Goal: Transaction & Acquisition: Download file/media

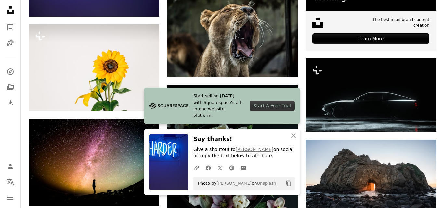
scroll to position [2272, 0]
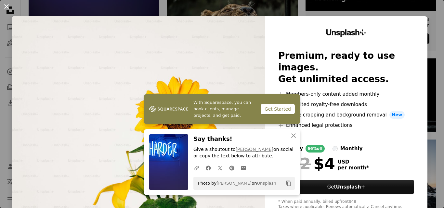
click at [7, 7] on button "An X shape" at bounding box center [7, 7] width 8 height 8
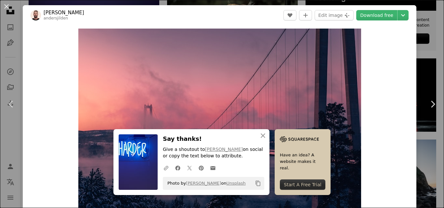
click at [3, 6] on button "An X shape" at bounding box center [7, 7] width 8 height 8
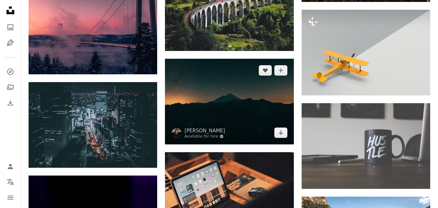
scroll to position [2575, 0]
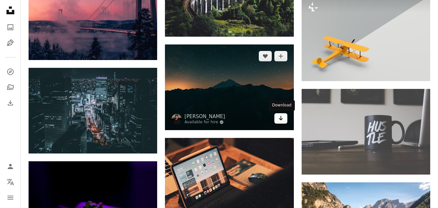
click at [283, 120] on link "Arrow pointing down" at bounding box center [280, 118] width 13 height 10
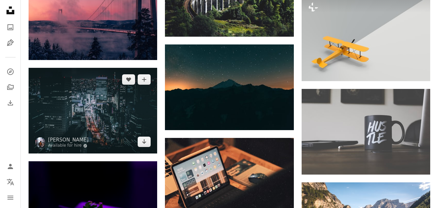
scroll to position [2499, 0]
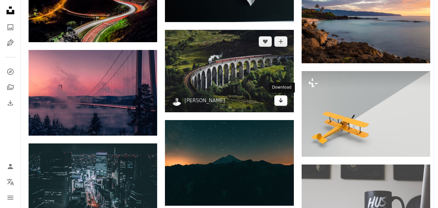
click at [283, 102] on icon "Arrow pointing down" at bounding box center [280, 100] width 5 height 8
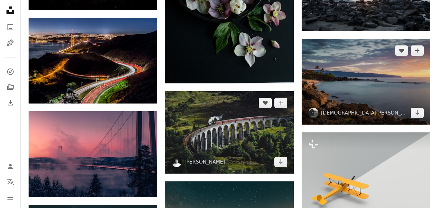
scroll to position [2423, 0]
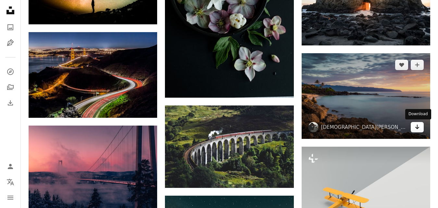
click at [420, 129] on link "Arrow pointing down" at bounding box center [417, 127] width 13 height 10
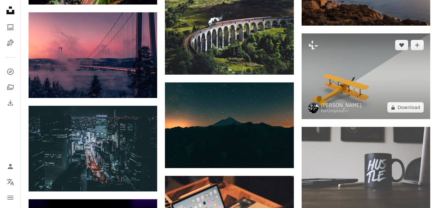
scroll to position [2575, 0]
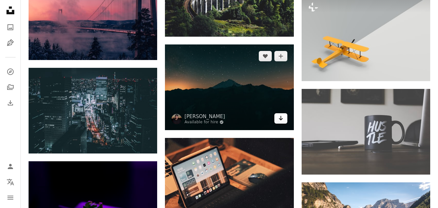
click at [280, 121] on icon "Arrow pointing down" at bounding box center [280, 118] width 5 height 8
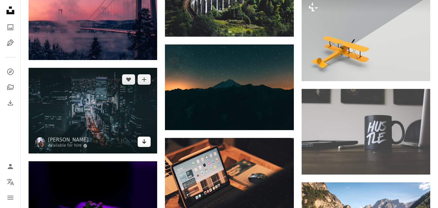
click at [146, 145] on icon "Arrow pointing down" at bounding box center [144, 142] width 5 height 8
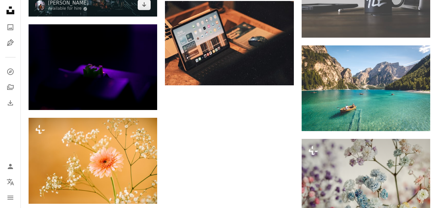
scroll to position [2726, 0]
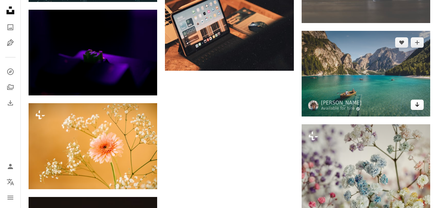
click at [418, 106] on icon "Download" at bounding box center [417, 104] width 4 height 5
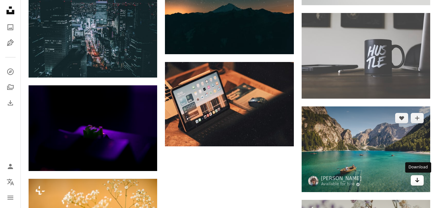
click at [417, 182] on icon "Download" at bounding box center [417, 180] width 4 height 5
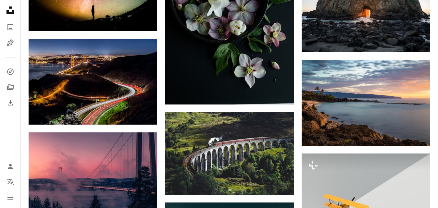
scroll to position [2423, 0]
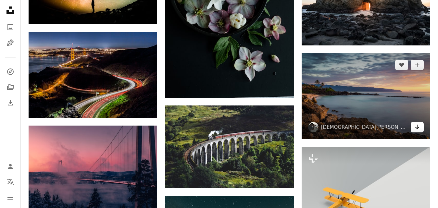
click at [417, 128] on icon "Download" at bounding box center [417, 127] width 4 height 5
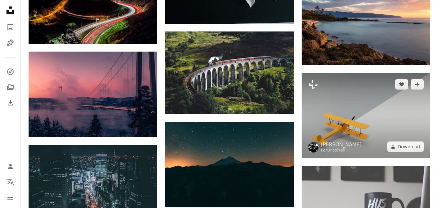
scroll to position [2499, 0]
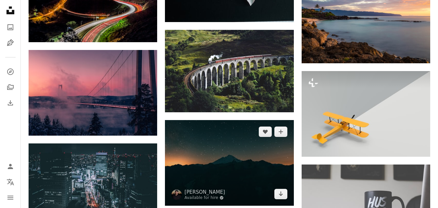
click at [228, 132] on img at bounding box center [229, 163] width 129 height 86
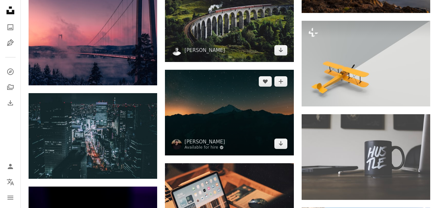
scroll to position [2499, 0]
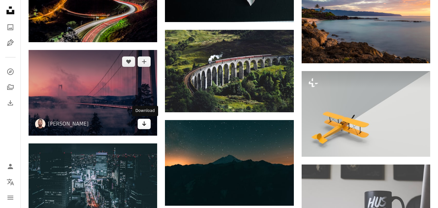
click at [148, 126] on link "Arrow pointing down" at bounding box center [144, 124] width 13 height 10
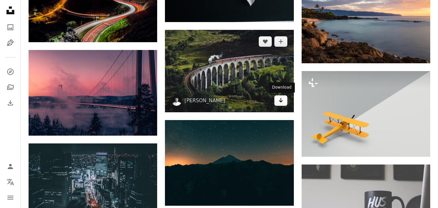
click at [281, 103] on icon "Arrow pointing down" at bounding box center [280, 100] width 5 height 8
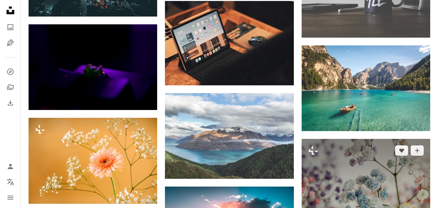
scroll to position [2726, 0]
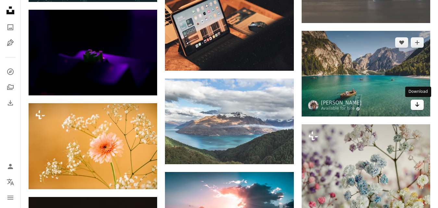
click at [420, 104] on icon "Arrow pointing down" at bounding box center [417, 105] width 5 height 8
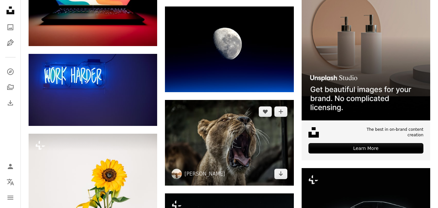
scroll to position [2120, 0]
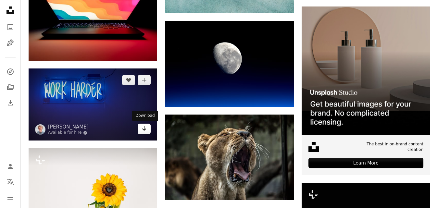
click at [143, 127] on icon "Arrow pointing down" at bounding box center [144, 129] width 5 height 8
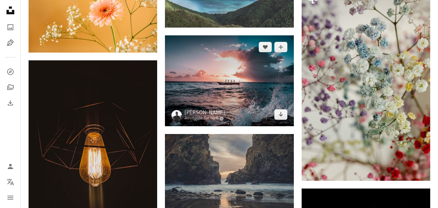
scroll to position [2878, 0]
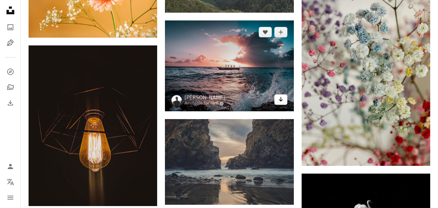
click at [282, 102] on icon "Arrow pointing down" at bounding box center [280, 99] width 5 height 8
click at [217, 69] on img at bounding box center [229, 65] width 129 height 91
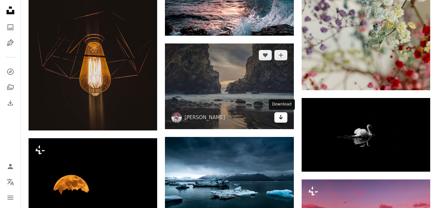
click at [284, 119] on link "Arrow pointing down" at bounding box center [280, 117] width 13 height 10
click at [280, 120] on icon "Arrow pointing down" at bounding box center [280, 117] width 5 height 8
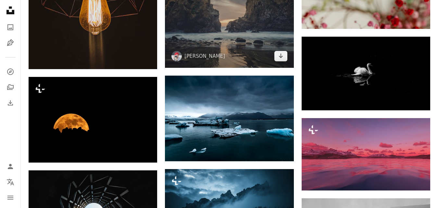
scroll to position [3029, 0]
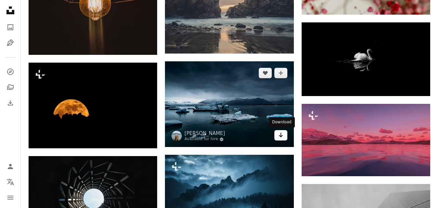
click at [282, 134] on icon "Arrow pointing down" at bounding box center [280, 135] width 5 height 8
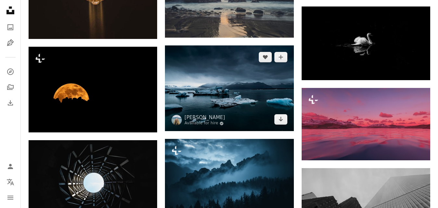
scroll to position [3105, 0]
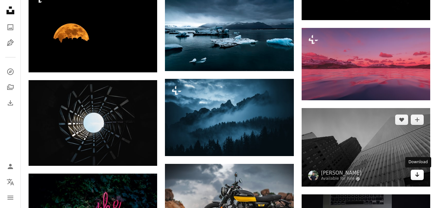
click at [419, 177] on icon "Arrow pointing down" at bounding box center [417, 175] width 5 height 8
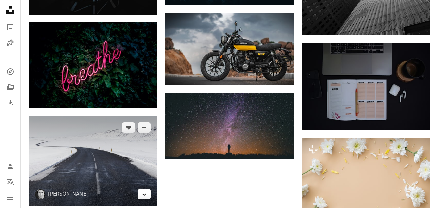
click at [146, 192] on icon "Arrow pointing down" at bounding box center [144, 194] width 5 height 8
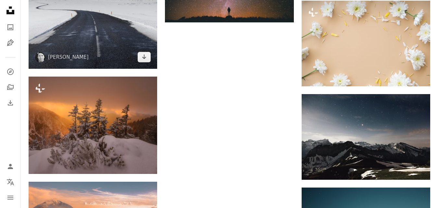
scroll to position [3408, 0]
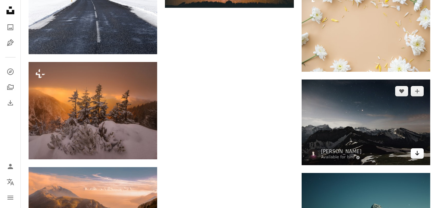
click at [418, 153] on icon "Arrow pointing down" at bounding box center [417, 153] width 5 height 8
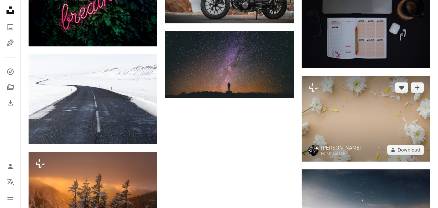
scroll to position [3333, 0]
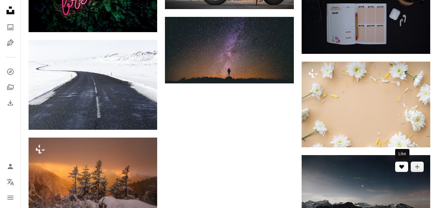
click at [398, 170] on button "A heart" at bounding box center [401, 167] width 13 height 10
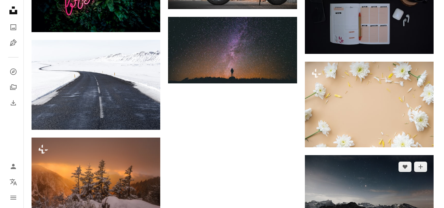
scroll to position [3408, 0]
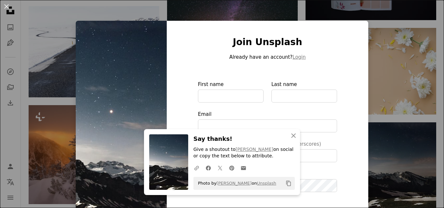
click at [362, 1] on div "An X shape An X shape Close Say thanks! Give a shoutout to [PERSON_NAME] on soc…" at bounding box center [222, 104] width 444 height 208
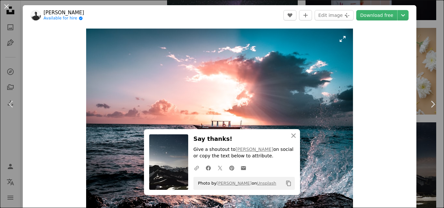
scroll to position [3333, 0]
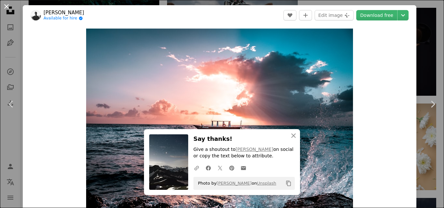
click at [6, 6] on button "An X shape" at bounding box center [7, 7] width 8 height 8
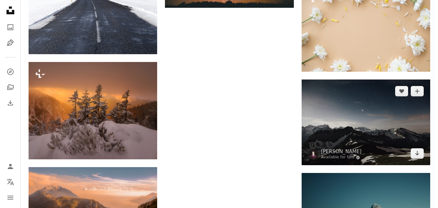
scroll to position [3484, 0]
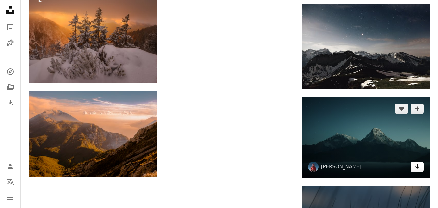
click at [418, 167] on icon "Arrow pointing down" at bounding box center [417, 167] width 5 height 8
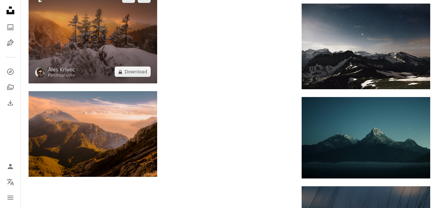
click at [93, 64] on img at bounding box center [93, 34] width 129 height 97
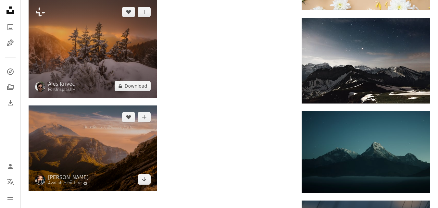
scroll to position [3484, 0]
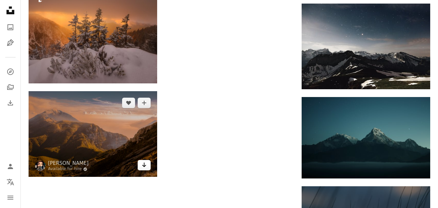
click at [146, 167] on icon "Arrow pointing down" at bounding box center [144, 165] width 5 height 8
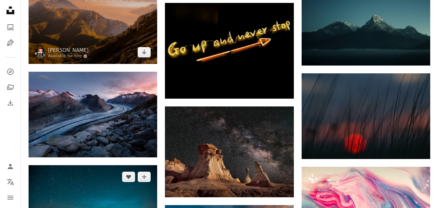
scroll to position [3636, 0]
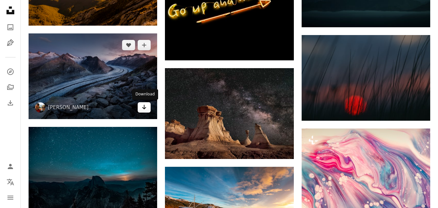
click at [145, 107] on icon "Arrow pointing down" at bounding box center [144, 107] width 5 height 8
click at [146, 109] on icon "Arrow pointing down" at bounding box center [144, 107] width 5 height 8
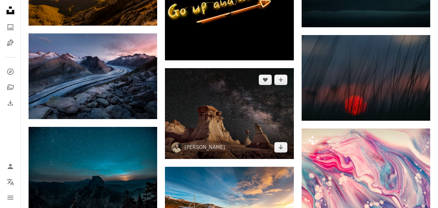
click at [226, 118] on img at bounding box center [229, 113] width 129 height 91
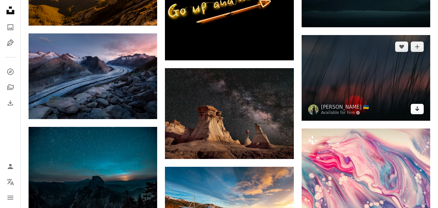
click at [418, 111] on icon "Arrow pointing down" at bounding box center [417, 109] width 5 height 8
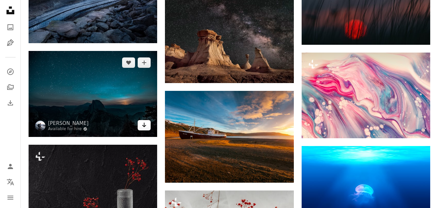
click at [143, 127] on icon "Arrow pointing down" at bounding box center [144, 125] width 5 height 8
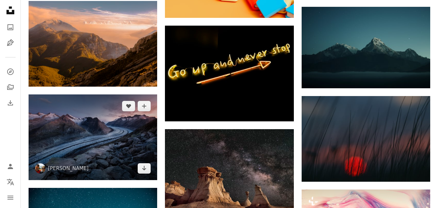
scroll to position [3560, 0]
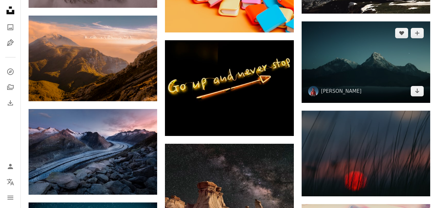
click at [396, 71] on img at bounding box center [366, 61] width 129 height 81
click at [398, 87] on img at bounding box center [366, 61] width 129 height 81
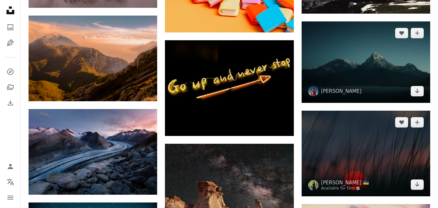
scroll to position [3636, 0]
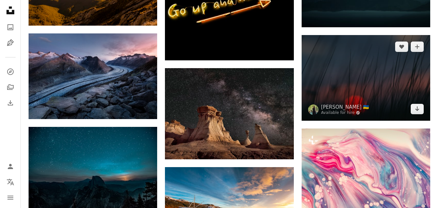
drag, startPoint x: 400, startPoint y: 91, endPoint x: 382, endPoint y: 100, distance: 19.8
click at [400, 91] on img at bounding box center [366, 78] width 129 height 86
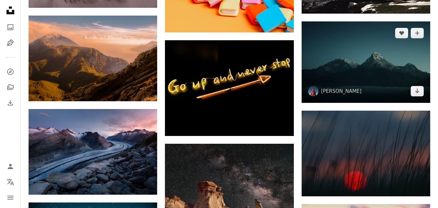
drag, startPoint x: 409, startPoint y: 77, endPoint x: 391, endPoint y: 77, distance: 17.9
click at [409, 77] on img at bounding box center [366, 61] width 129 height 81
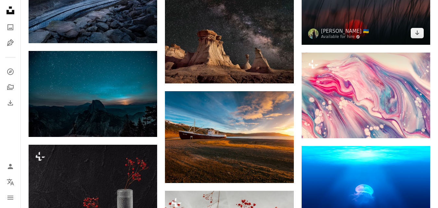
scroll to position [3636, 0]
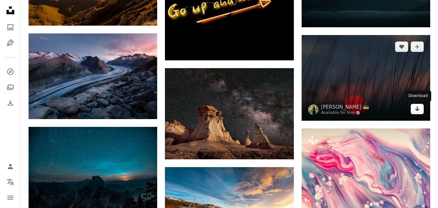
click at [418, 108] on icon "Arrow pointing down" at bounding box center [417, 109] width 5 height 8
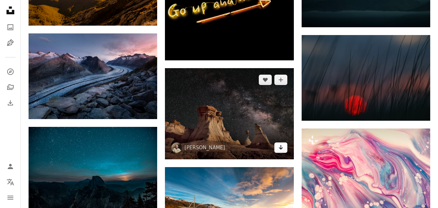
click at [281, 151] on icon "Arrow pointing down" at bounding box center [280, 148] width 5 height 8
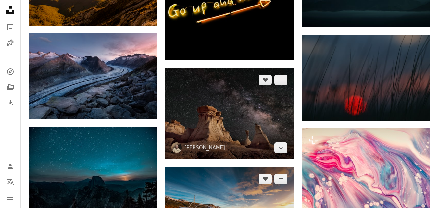
scroll to position [3712, 0]
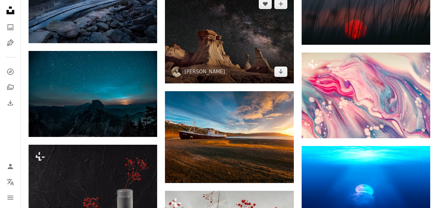
drag, startPoint x: 226, startPoint y: 72, endPoint x: 229, endPoint y: 76, distance: 5.4
click at [226, 72] on img at bounding box center [229, 37] width 129 height 91
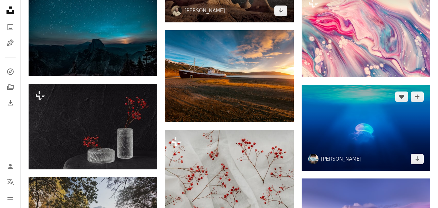
scroll to position [3787, 0]
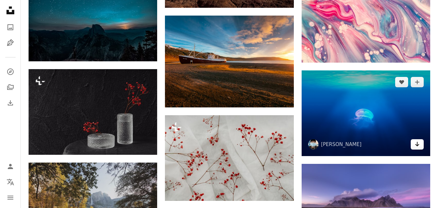
click at [418, 144] on icon "Arrow pointing down" at bounding box center [417, 144] width 5 height 8
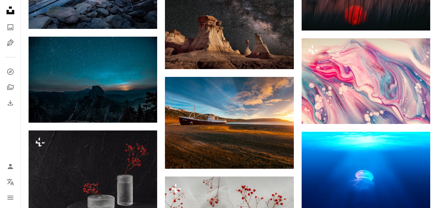
scroll to position [3712, 0]
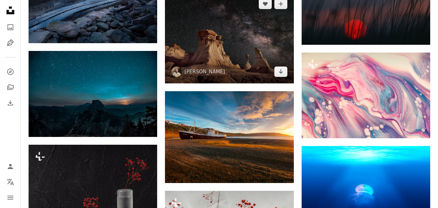
click at [213, 44] on img at bounding box center [229, 37] width 129 height 91
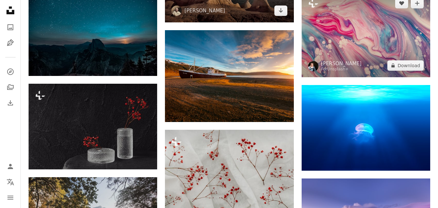
scroll to position [3787, 0]
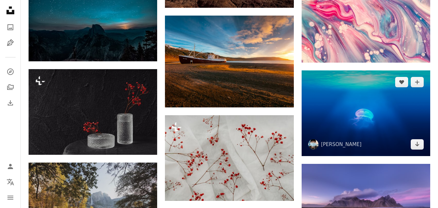
click at [426, 147] on img at bounding box center [366, 113] width 129 height 86
click at [421, 146] on link "Arrow pointing down" at bounding box center [417, 144] width 13 height 10
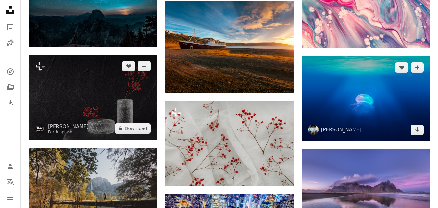
scroll to position [3787, 0]
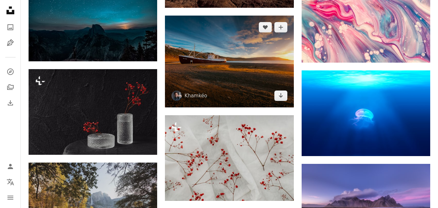
click at [248, 63] on img at bounding box center [229, 62] width 129 height 92
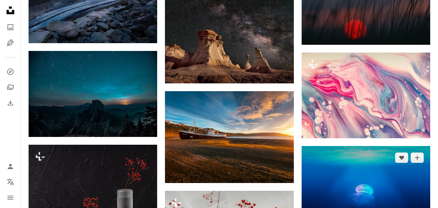
drag, startPoint x: 411, startPoint y: 176, endPoint x: 405, endPoint y: 178, distance: 7.1
click at [411, 176] on img at bounding box center [366, 189] width 129 height 86
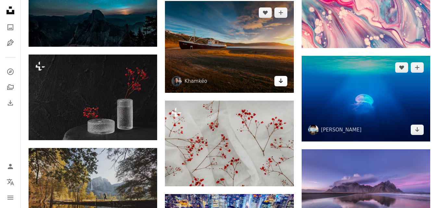
scroll to position [3787, 0]
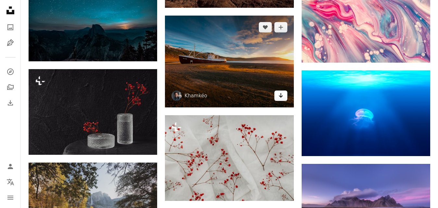
click at [284, 97] on link "Arrow pointing down" at bounding box center [280, 96] width 13 height 10
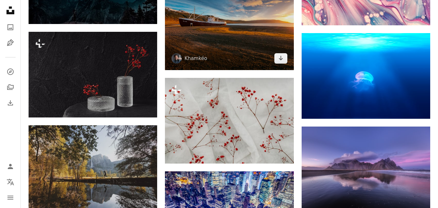
scroll to position [3863, 0]
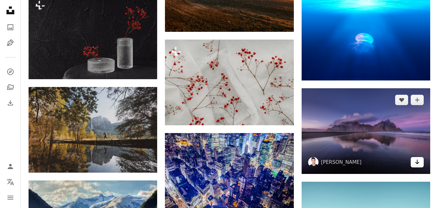
click at [419, 164] on icon "Arrow pointing down" at bounding box center [417, 162] width 5 height 8
drag, startPoint x: 418, startPoint y: 153, endPoint x: 415, endPoint y: 146, distance: 7.1
click at [418, 153] on img at bounding box center [366, 131] width 129 height 86
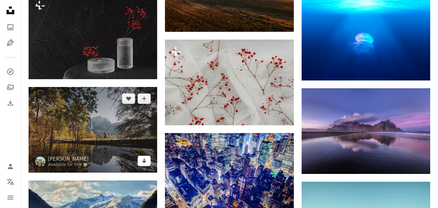
click at [146, 162] on icon "Arrow pointing down" at bounding box center [144, 161] width 5 height 8
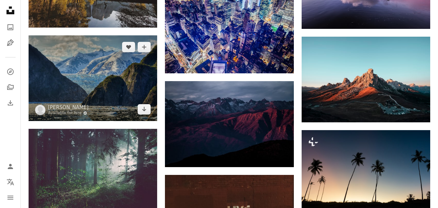
scroll to position [4015, 0]
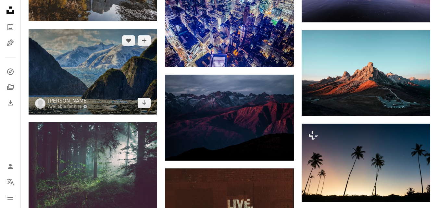
click at [108, 90] on img at bounding box center [93, 72] width 129 height 86
click at [148, 104] on link "Arrow pointing down" at bounding box center [144, 103] width 13 height 10
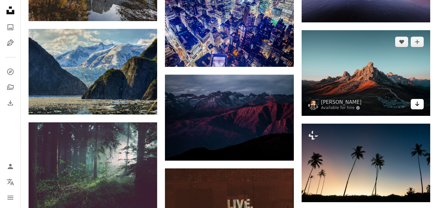
click at [416, 105] on icon "Download" at bounding box center [417, 104] width 4 height 5
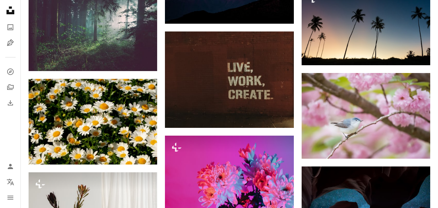
scroll to position [4166, 0]
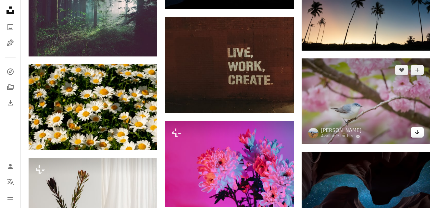
click at [419, 132] on icon "Arrow pointing down" at bounding box center [417, 132] width 5 height 8
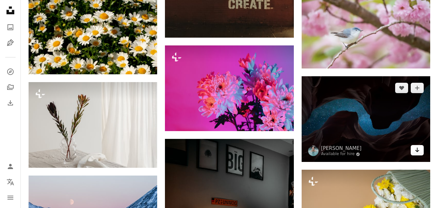
click at [419, 150] on icon "Arrow pointing down" at bounding box center [417, 150] width 5 height 8
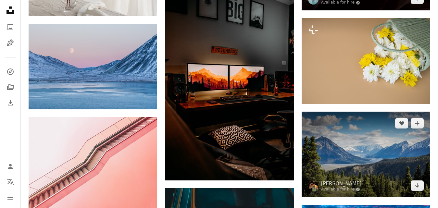
scroll to position [4469, 0]
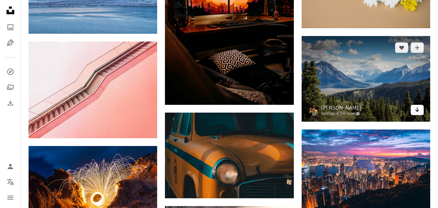
click at [417, 111] on icon "Download" at bounding box center [417, 109] width 4 height 5
click at [411, 76] on img at bounding box center [366, 79] width 129 height 86
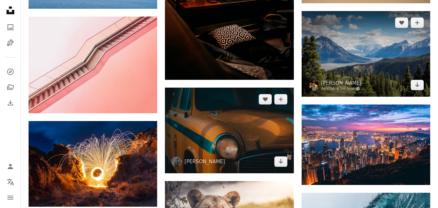
scroll to position [4545, 0]
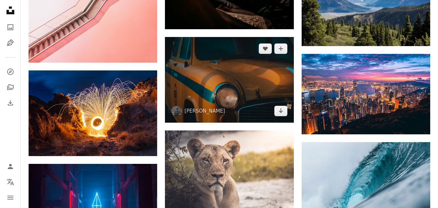
drag, startPoint x: 210, startPoint y: 104, endPoint x: 217, endPoint y: 106, distance: 6.9
click at [211, 104] on img at bounding box center [229, 80] width 129 height 86
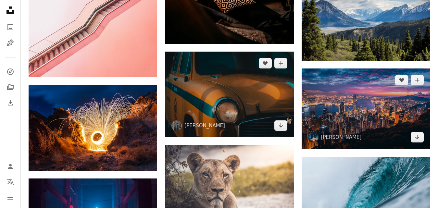
scroll to position [4545, 0]
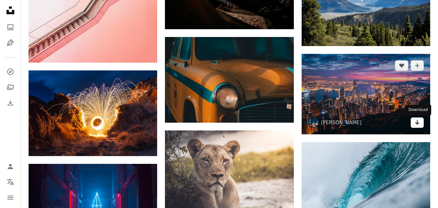
click at [419, 126] on icon "Arrow pointing down" at bounding box center [417, 123] width 5 height 8
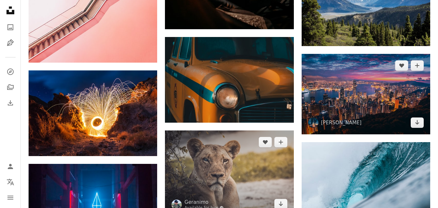
scroll to position [4621, 0]
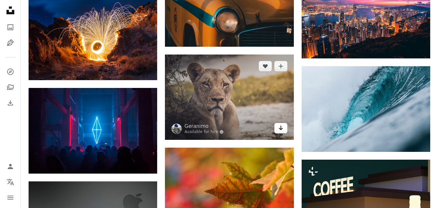
click at [280, 129] on icon "Arrow pointing down" at bounding box center [280, 128] width 5 height 8
click at [221, 93] on img at bounding box center [229, 97] width 129 height 85
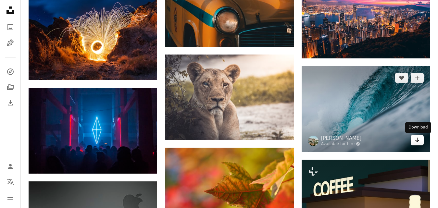
click at [422, 142] on link "Arrow pointing down" at bounding box center [417, 140] width 13 height 10
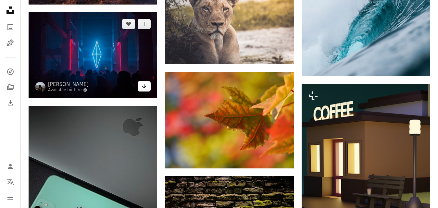
click at [144, 89] on icon "Arrow pointing down" at bounding box center [144, 86] width 5 height 8
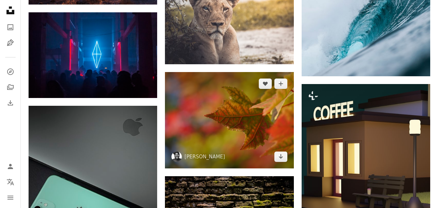
click at [252, 135] on img at bounding box center [229, 120] width 129 height 96
click at [282, 157] on icon "Arrow pointing down" at bounding box center [280, 157] width 5 height 8
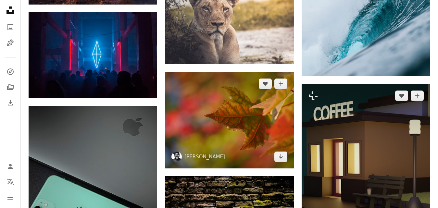
drag, startPoint x: 282, startPoint y: 157, endPoint x: 305, endPoint y: 117, distance: 45.8
click at [282, 156] on icon "Arrow pointing down" at bounding box center [280, 157] width 5 height 8
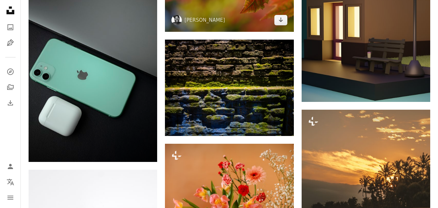
scroll to position [4848, 0]
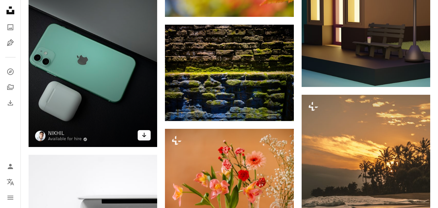
click at [141, 135] on link "Arrow pointing down" at bounding box center [144, 135] width 13 height 10
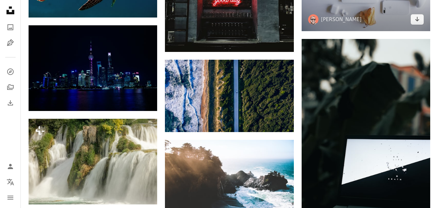
scroll to position [5378, 0]
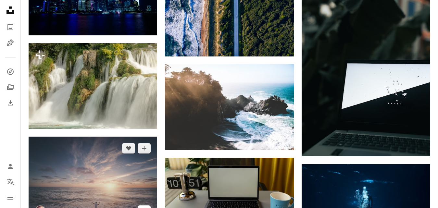
click at [146, 207] on icon "Arrow pointing down" at bounding box center [144, 211] width 5 height 8
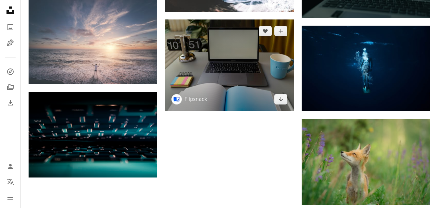
scroll to position [5606, 0]
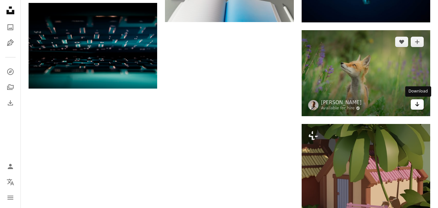
click at [416, 106] on icon "Arrow pointing down" at bounding box center [417, 104] width 5 height 8
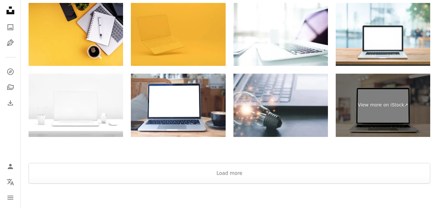
scroll to position [5909, 0]
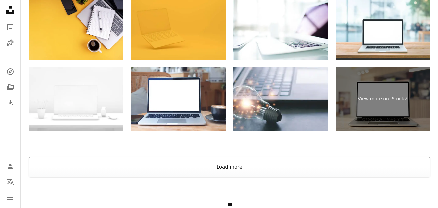
click at [239, 165] on button "Load more" at bounding box center [230, 167] width 402 height 21
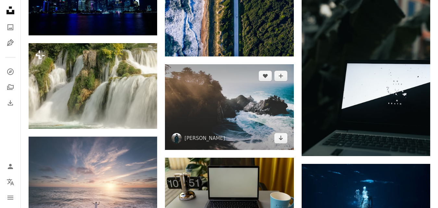
scroll to position [5530, 0]
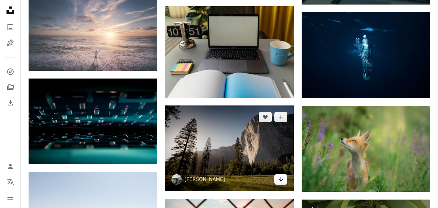
click at [281, 180] on icon "Arrow pointing down" at bounding box center [280, 179] width 5 height 8
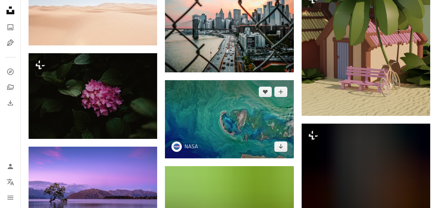
scroll to position [5757, 0]
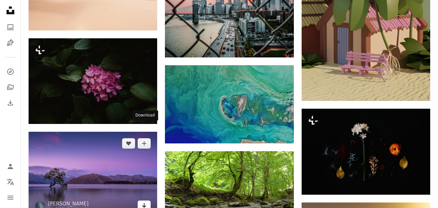
click at [144, 202] on icon "Arrow pointing down" at bounding box center [144, 206] width 5 height 8
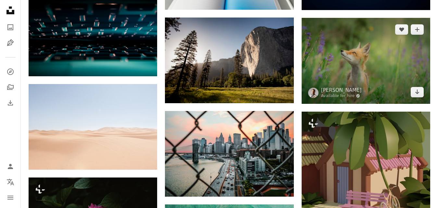
scroll to position [5604, 0]
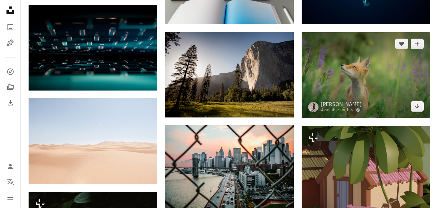
click at [406, 81] on img at bounding box center [366, 75] width 129 height 86
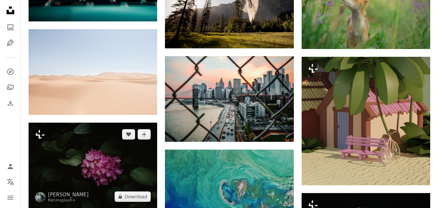
scroll to position [5680, 0]
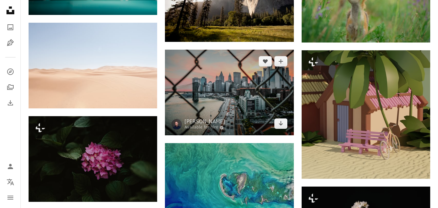
click at [222, 110] on img at bounding box center [229, 93] width 129 height 86
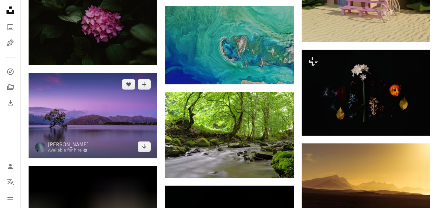
scroll to position [5831, 0]
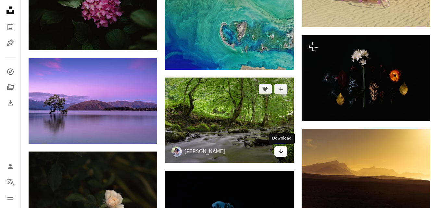
click at [283, 151] on icon "Arrow pointing down" at bounding box center [280, 151] width 5 height 8
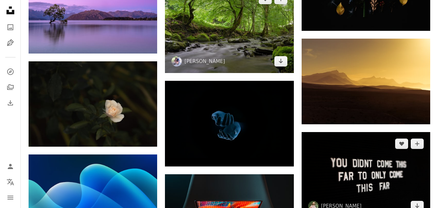
scroll to position [5907, 0]
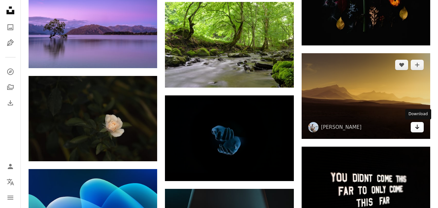
click at [418, 126] on icon "Download" at bounding box center [417, 127] width 4 height 5
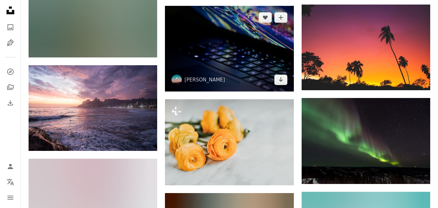
scroll to position [6664, 0]
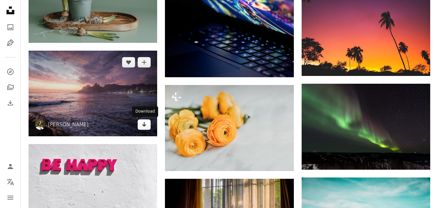
click at [144, 125] on icon "Arrow pointing down" at bounding box center [144, 124] width 5 height 8
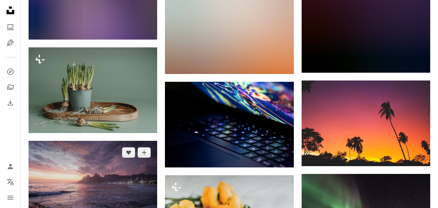
scroll to position [6589, 0]
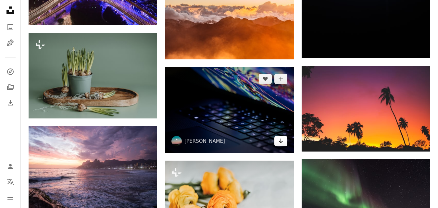
click at [281, 141] on icon "Arrow pointing down" at bounding box center [280, 141] width 5 height 8
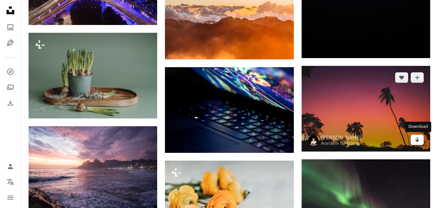
click at [416, 139] on icon "Arrow pointing down" at bounding box center [417, 140] width 5 height 8
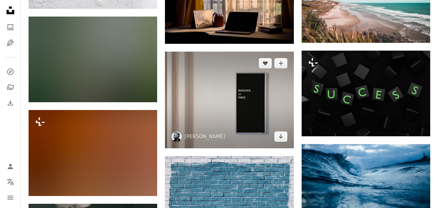
scroll to position [6892, 0]
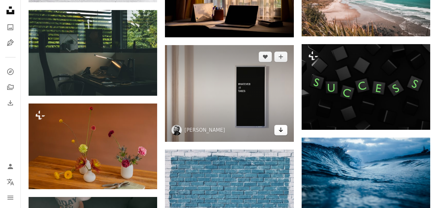
click at [282, 131] on icon "Download" at bounding box center [281, 130] width 4 height 5
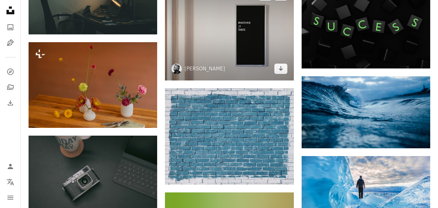
scroll to position [6968, 0]
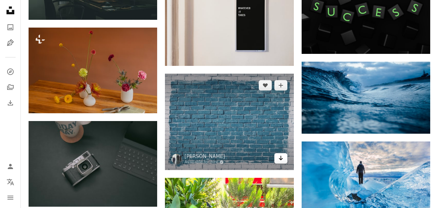
click at [283, 157] on icon "Arrow pointing down" at bounding box center [280, 158] width 5 height 8
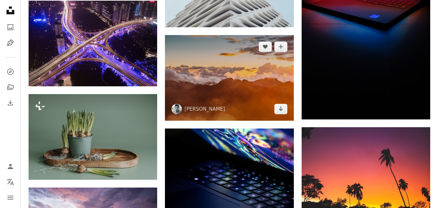
scroll to position [6513, 0]
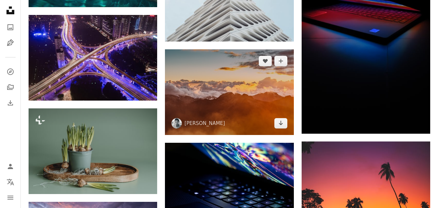
click at [221, 89] on img at bounding box center [229, 92] width 129 height 86
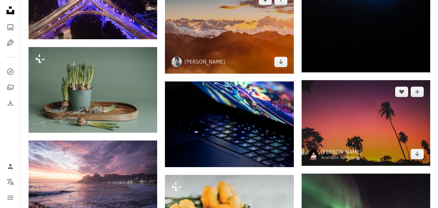
scroll to position [6589, 0]
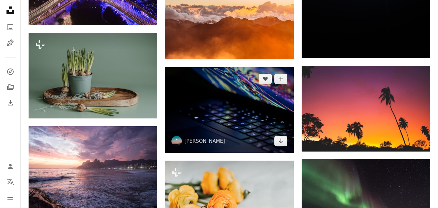
click at [235, 114] on img at bounding box center [229, 110] width 129 height 86
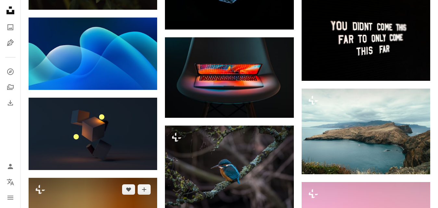
scroll to position [6134, 0]
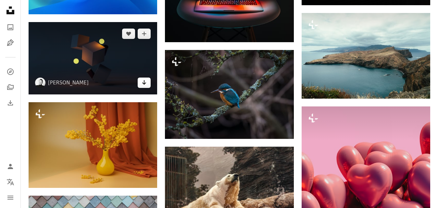
click at [144, 81] on icon "Download" at bounding box center [144, 82] width 4 height 5
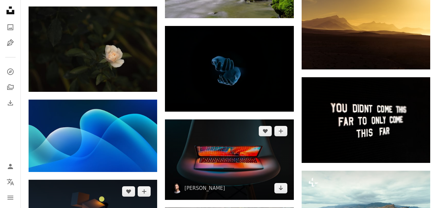
scroll to position [5982, 0]
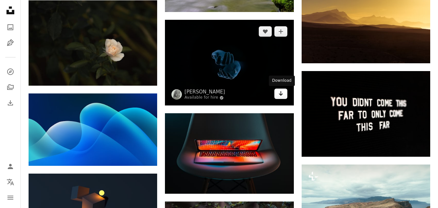
click at [283, 94] on icon "Arrow pointing down" at bounding box center [280, 94] width 5 height 8
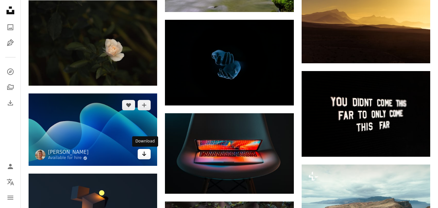
click at [143, 156] on icon "Arrow pointing down" at bounding box center [144, 154] width 5 height 8
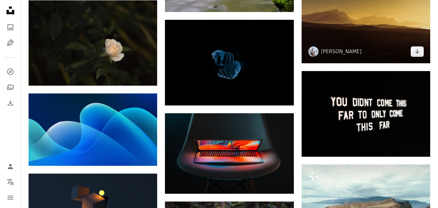
click at [405, 38] on img at bounding box center [366, 21] width 129 height 86
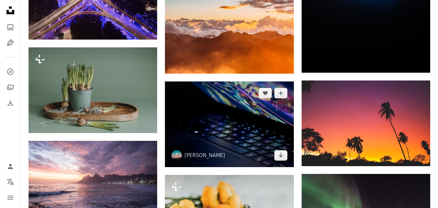
scroll to position [6589, 0]
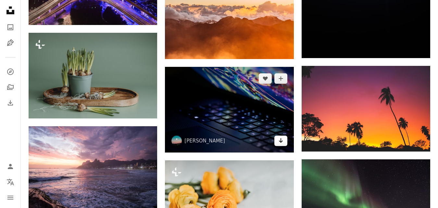
click at [281, 140] on icon "Download" at bounding box center [281, 140] width 4 height 5
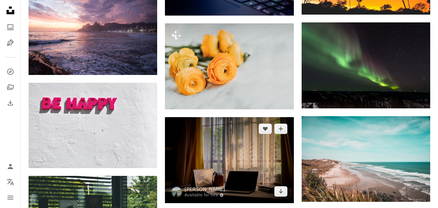
scroll to position [6740, 0]
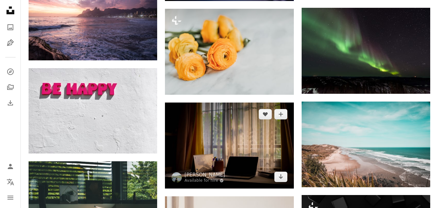
click at [248, 128] on img at bounding box center [229, 146] width 129 height 86
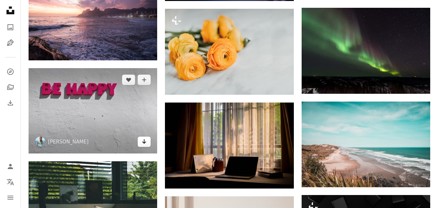
click at [143, 142] on icon "Arrow pointing down" at bounding box center [144, 142] width 5 height 8
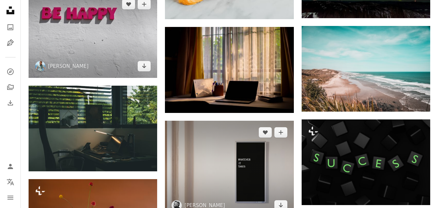
scroll to position [6892, 0]
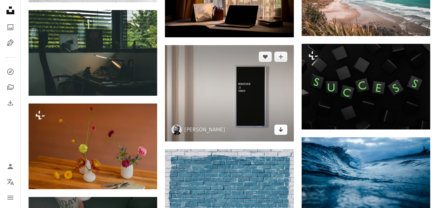
click at [282, 129] on icon "Arrow pointing down" at bounding box center [280, 130] width 5 height 8
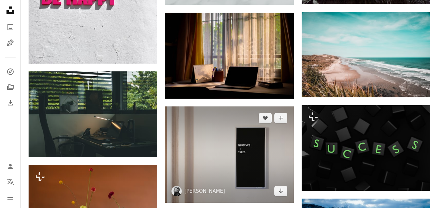
scroll to position [6816, 0]
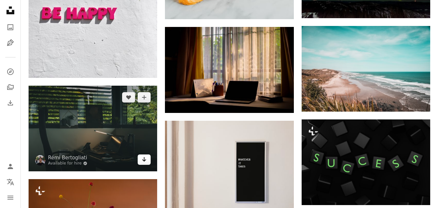
click at [145, 162] on icon "Arrow pointing down" at bounding box center [144, 160] width 5 height 8
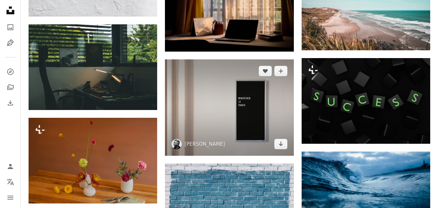
scroll to position [6892, 0]
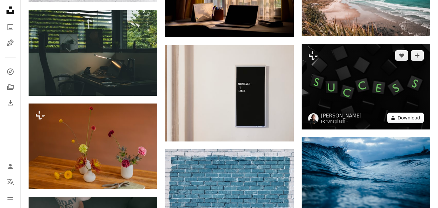
drag, startPoint x: 416, startPoint y: 96, endPoint x: 402, endPoint y: 115, distance: 22.7
click at [416, 96] on img at bounding box center [366, 87] width 129 height 86
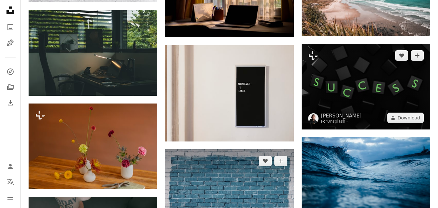
scroll to position [6968, 0]
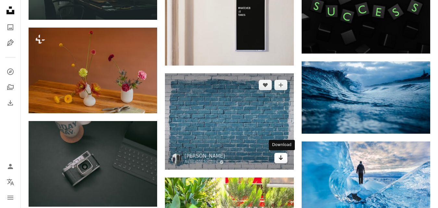
click at [281, 160] on icon "Arrow pointing down" at bounding box center [280, 158] width 5 height 8
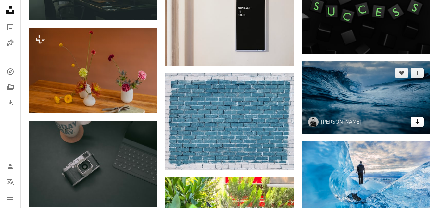
click at [419, 124] on icon "Arrow pointing down" at bounding box center [417, 122] width 5 height 8
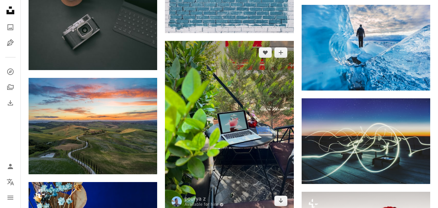
scroll to position [7119, 0]
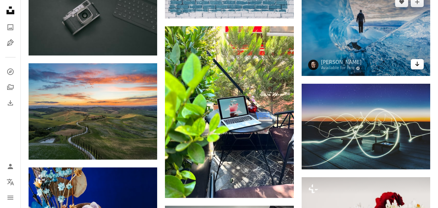
click at [418, 66] on icon "Download" at bounding box center [417, 64] width 4 height 5
click at [406, 44] on img at bounding box center [366, 33] width 129 height 86
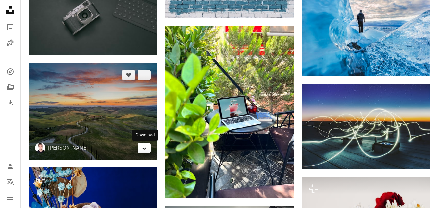
click at [138, 118] on img at bounding box center [93, 111] width 129 height 96
click at [146, 151] on icon "Arrow pointing down" at bounding box center [144, 148] width 5 height 8
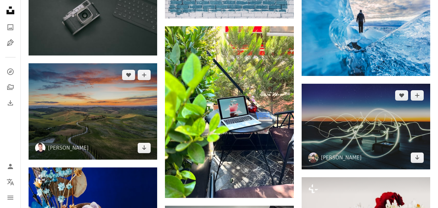
click at [106, 130] on img at bounding box center [93, 111] width 129 height 96
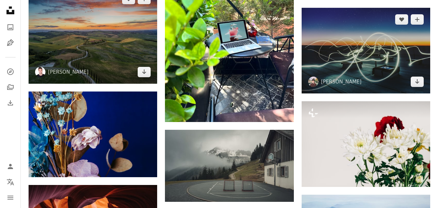
scroll to position [7271, 0]
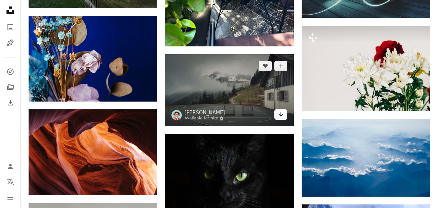
click at [279, 114] on icon "Arrow pointing down" at bounding box center [280, 114] width 5 height 8
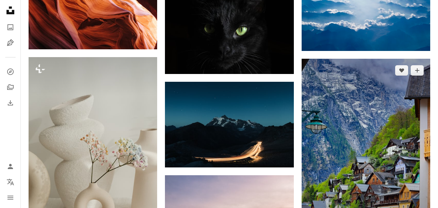
scroll to position [7422, 0]
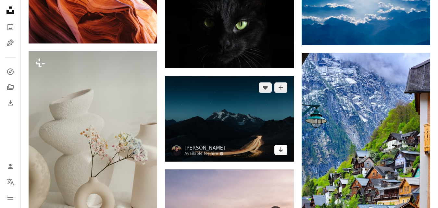
click at [281, 148] on icon "Arrow pointing down" at bounding box center [280, 150] width 5 height 8
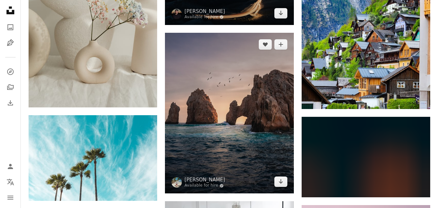
scroll to position [7574, 0]
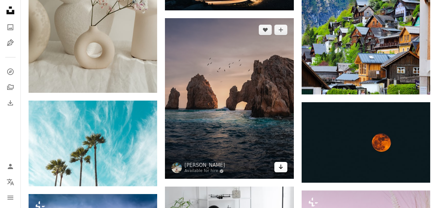
click at [278, 168] on icon "Arrow pointing down" at bounding box center [280, 167] width 5 height 8
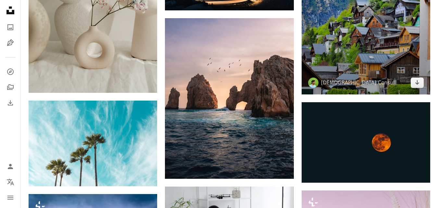
scroll to position [7498, 0]
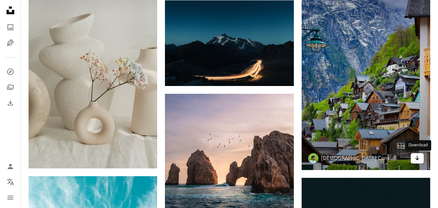
click at [419, 161] on icon "Arrow pointing down" at bounding box center [417, 158] width 5 height 8
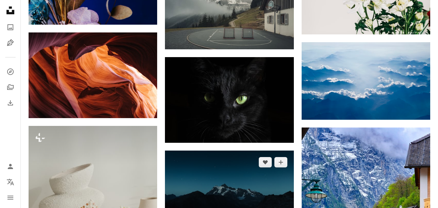
scroll to position [7346, 0]
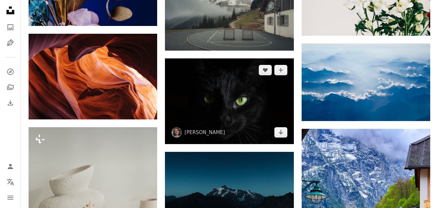
drag, startPoint x: 188, startPoint y: 92, endPoint x: 253, endPoint y: 107, distance: 66.6
click at [188, 92] on img at bounding box center [229, 101] width 129 height 86
click at [286, 132] on link "Arrow pointing down" at bounding box center [280, 132] width 13 height 10
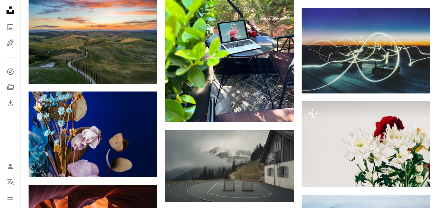
scroll to position [7422, 0]
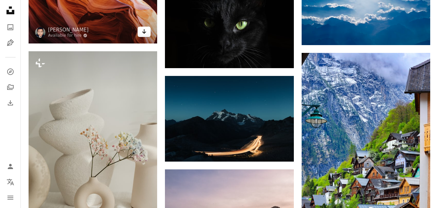
click at [143, 32] on icon "Download" at bounding box center [144, 31] width 4 height 5
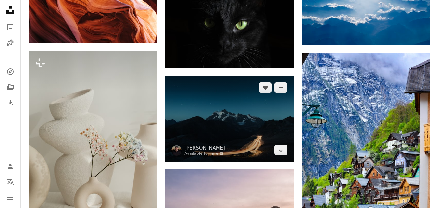
click at [220, 100] on img at bounding box center [229, 119] width 129 height 86
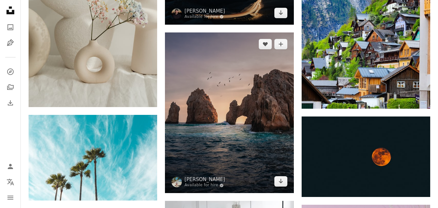
scroll to position [7574, 0]
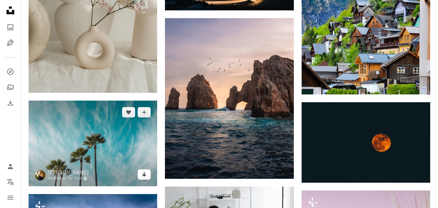
click at [145, 175] on icon "Download" at bounding box center [144, 174] width 4 height 5
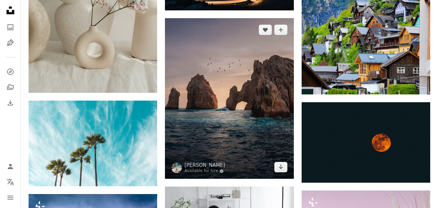
drag, startPoint x: 201, startPoint y: 74, endPoint x: 210, endPoint y: 98, distance: 25.2
click at [201, 74] on img at bounding box center [229, 98] width 129 height 161
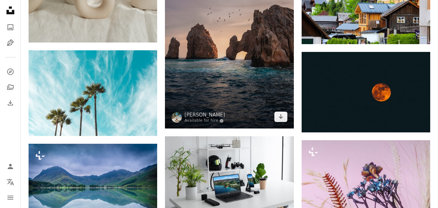
scroll to position [7650, 0]
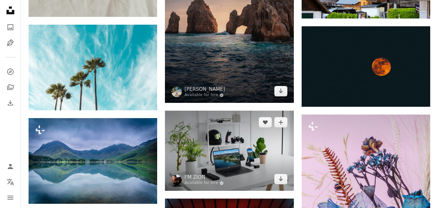
click at [247, 59] on img at bounding box center [229, 22] width 129 height 161
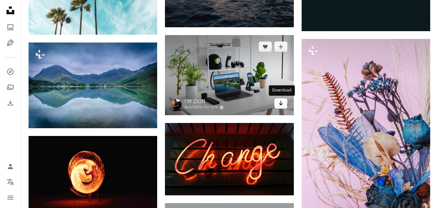
click at [283, 105] on icon "Arrow pointing down" at bounding box center [280, 103] width 5 height 8
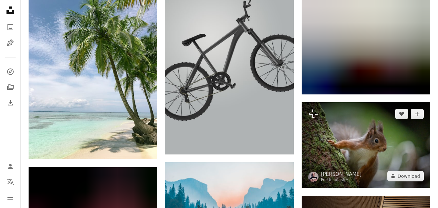
scroll to position [7953, 0]
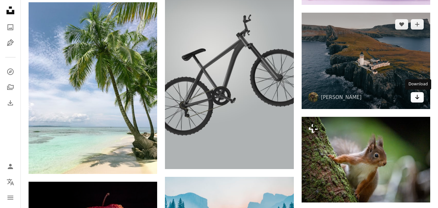
click at [417, 98] on icon "Download" at bounding box center [417, 97] width 4 height 5
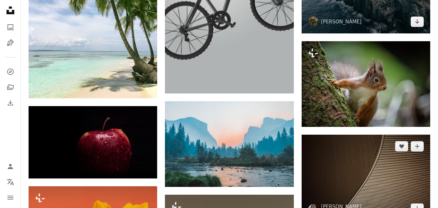
scroll to position [8104, 0]
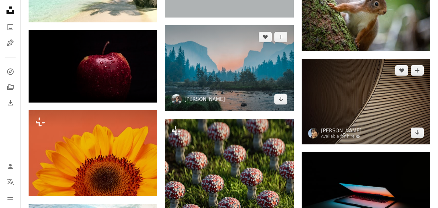
drag, startPoint x: 235, startPoint y: 44, endPoint x: 361, endPoint y: 71, distance: 129.1
click at [235, 44] on img at bounding box center [229, 68] width 129 height 86
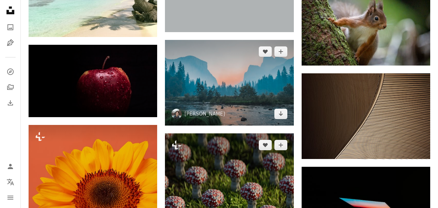
scroll to position [8104, 0]
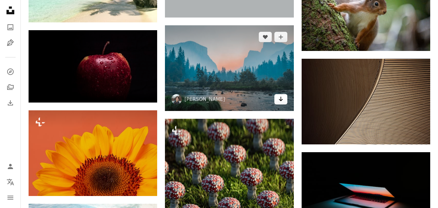
drag, startPoint x: 282, startPoint y: 102, endPoint x: 321, endPoint y: 43, distance: 71.2
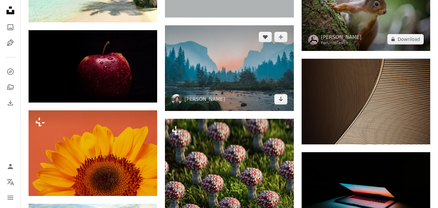
click at [282, 102] on icon "Arrow pointing down" at bounding box center [280, 99] width 5 height 8
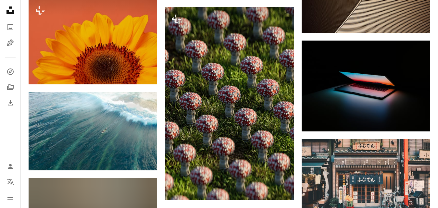
scroll to position [8256, 0]
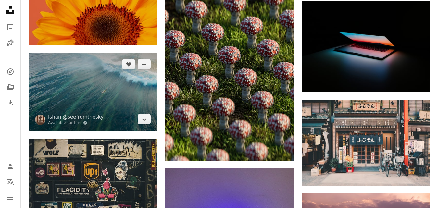
click at [109, 105] on img at bounding box center [93, 92] width 129 height 78
click at [145, 121] on icon "Arrow pointing down" at bounding box center [144, 119] width 5 height 8
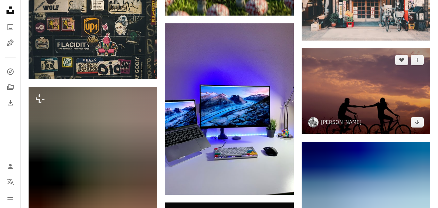
scroll to position [8407, 0]
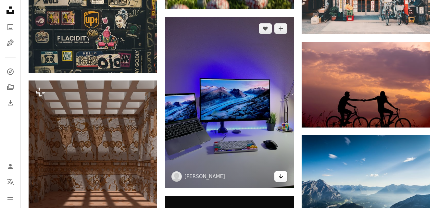
click at [282, 174] on icon "Arrow pointing down" at bounding box center [280, 176] width 5 height 8
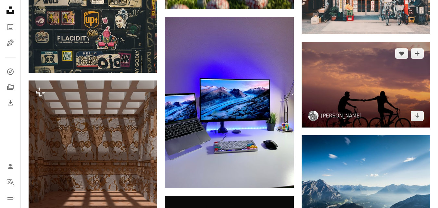
drag, startPoint x: 411, startPoint y: 78, endPoint x: 405, endPoint y: 83, distance: 8.3
click at [411, 78] on img at bounding box center [366, 85] width 129 height 86
click at [418, 118] on icon "Arrow pointing down" at bounding box center [417, 116] width 5 height 8
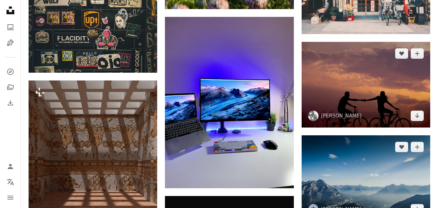
scroll to position [8483, 0]
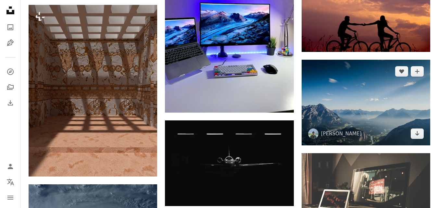
click at [389, 108] on img at bounding box center [366, 103] width 129 height 86
click at [417, 135] on icon "Download" at bounding box center [417, 133] width 4 height 5
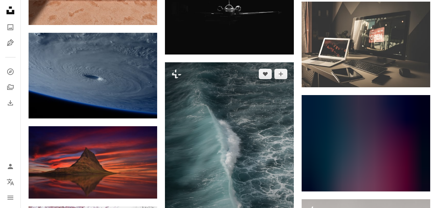
scroll to position [8710, 0]
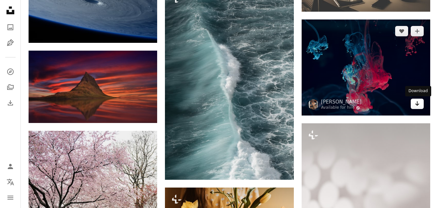
click at [416, 101] on icon "Arrow pointing down" at bounding box center [417, 104] width 5 height 8
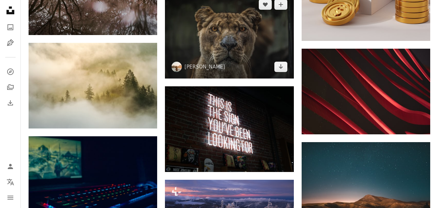
scroll to position [9014, 0]
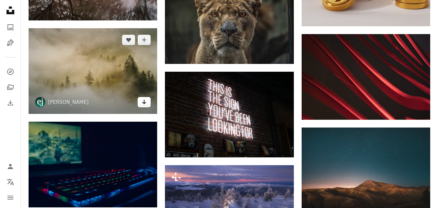
click at [145, 104] on icon "Arrow pointing down" at bounding box center [144, 102] width 5 height 8
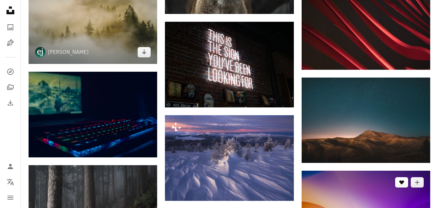
scroll to position [9089, 0]
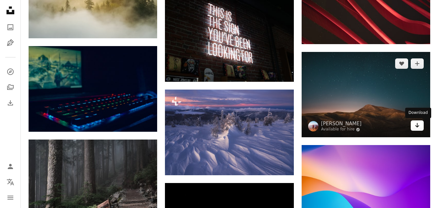
click at [417, 126] on icon "Download" at bounding box center [417, 125] width 4 height 5
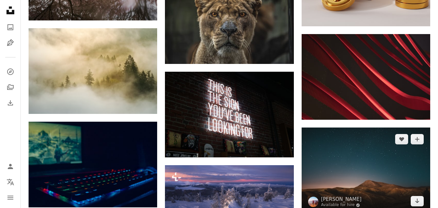
scroll to position [9165, 0]
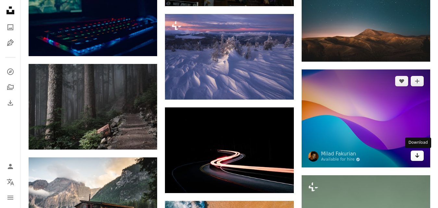
click at [420, 157] on link "Arrow pointing down" at bounding box center [417, 156] width 13 height 10
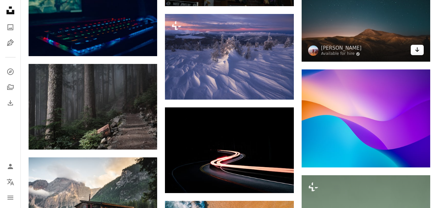
click at [419, 45] on link "Arrow pointing down" at bounding box center [417, 50] width 13 height 10
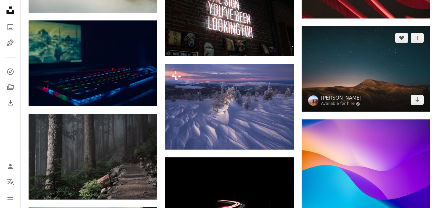
scroll to position [9089, 0]
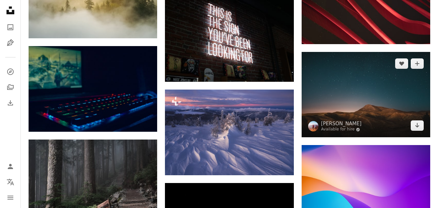
click at [386, 89] on img at bounding box center [366, 95] width 129 height 86
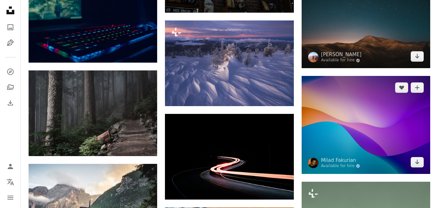
scroll to position [9165, 0]
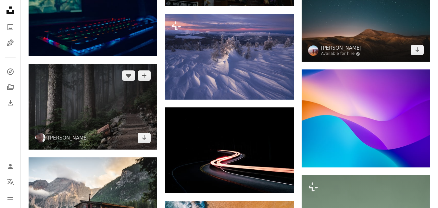
click at [143, 140] on icon "Arrow pointing down" at bounding box center [144, 138] width 5 height 8
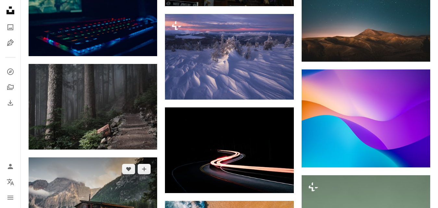
scroll to position [9241, 0]
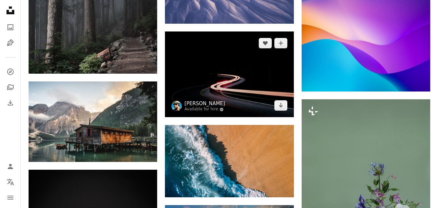
click at [216, 105] on link "[PERSON_NAME]" at bounding box center [204, 103] width 41 height 6
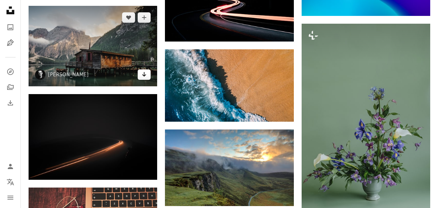
click at [145, 76] on icon "Arrow pointing down" at bounding box center [144, 74] width 5 height 8
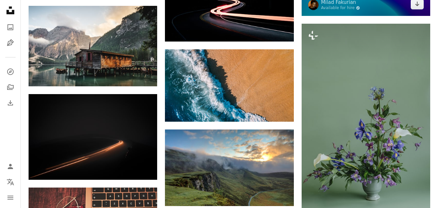
scroll to position [0, 0]
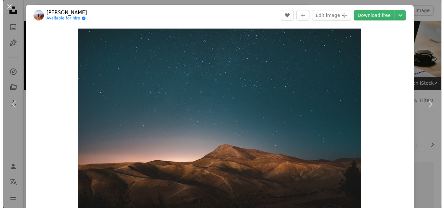
scroll to position [9241, 0]
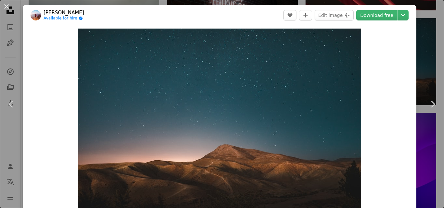
click at [5, 6] on button "An X shape" at bounding box center [7, 7] width 8 height 8
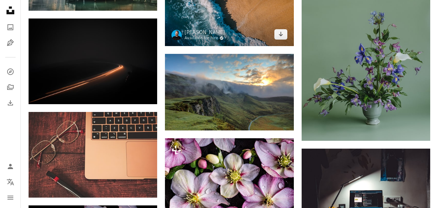
scroll to position [9316, 0]
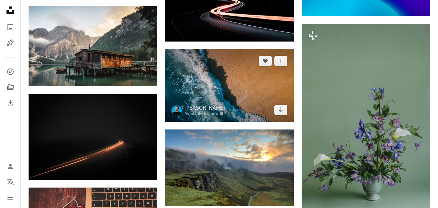
click at [260, 111] on img at bounding box center [229, 85] width 129 height 72
click at [281, 112] on icon "Arrow pointing down" at bounding box center [280, 110] width 5 height 8
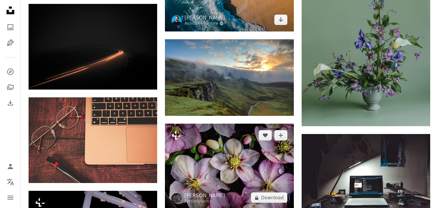
scroll to position [9392, 0]
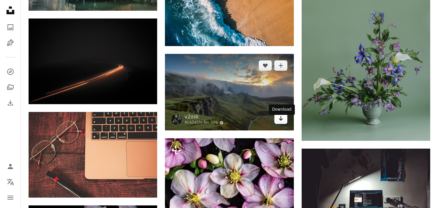
click at [281, 121] on icon "Download" at bounding box center [281, 118] width 4 height 5
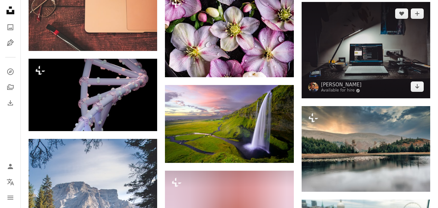
scroll to position [9544, 0]
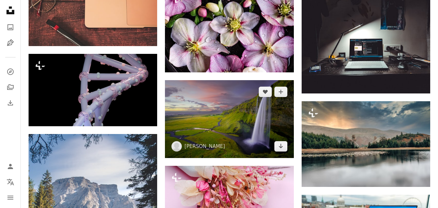
click at [271, 152] on img at bounding box center [229, 119] width 129 height 78
click at [281, 150] on icon "Arrow pointing down" at bounding box center [280, 146] width 5 height 8
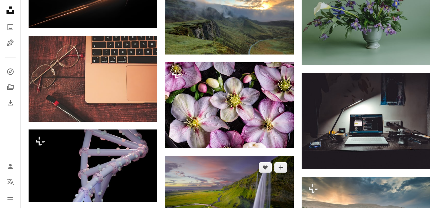
scroll to position [9544, 0]
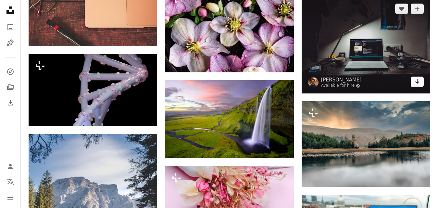
click at [418, 85] on icon "Arrow pointing down" at bounding box center [417, 82] width 5 height 8
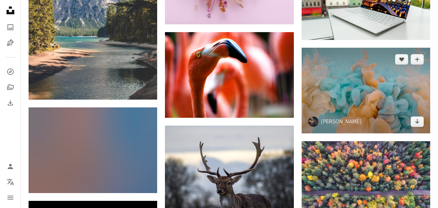
scroll to position [9695, 0]
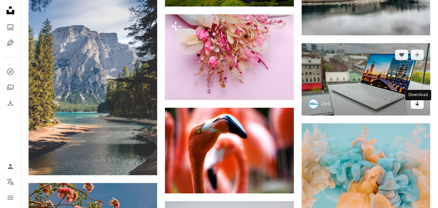
click at [416, 107] on icon "Arrow pointing down" at bounding box center [417, 104] width 5 height 8
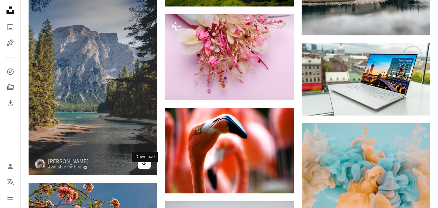
click at [146, 167] on icon "Arrow pointing down" at bounding box center [144, 163] width 5 height 8
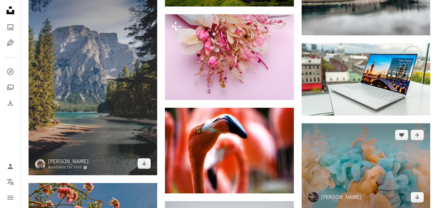
scroll to position [9771, 0]
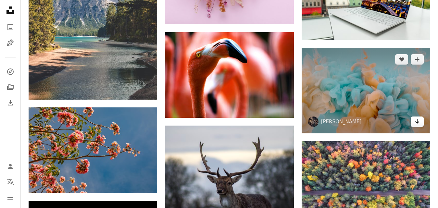
click at [419, 123] on icon "Arrow pointing down" at bounding box center [417, 122] width 5 height 8
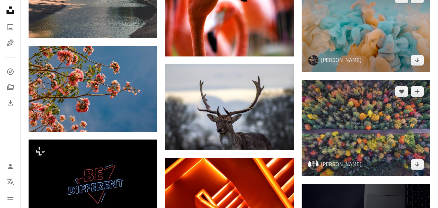
scroll to position [9847, 0]
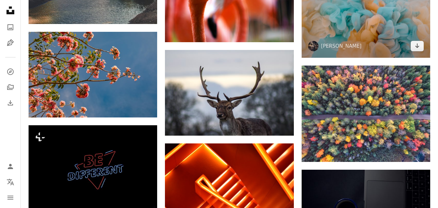
drag, startPoint x: 409, startPoint y: 30, endPoint x: 373, endPoint y: 40, distance: 37.1
click at [409, 30] on img at bounding box center [366, 15] width 129 height 86
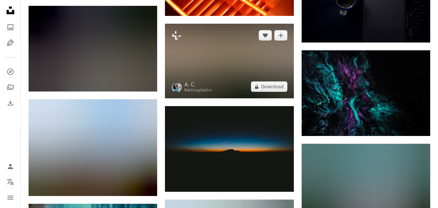
scroll to position [10074, 0]
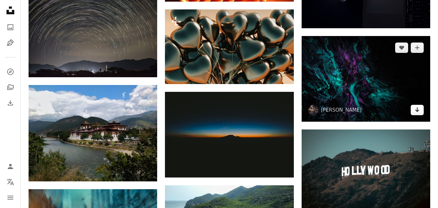
click at [414, 114] on link "Arrow pointing down" at bounding box center [417, 110] width 13 height 10
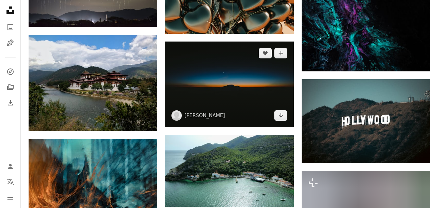
scroll to position [10150, 0]
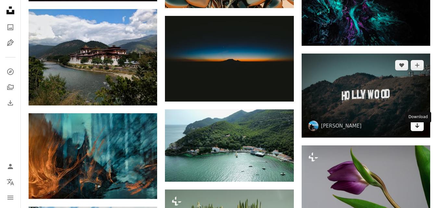
click at [417, 128] on icon "Download" at bounding box center [417, 125] width 4 height 5
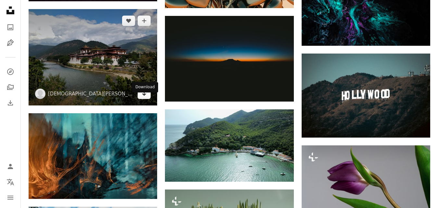
click at [145, 97] on icon "Arrow pointing down" at bounding box center [144, 94] width 5 height 8
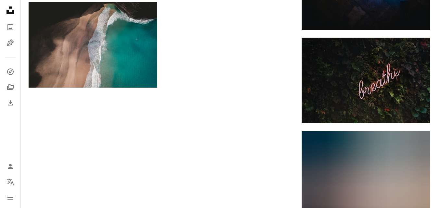
scroll to position [10605, 0]
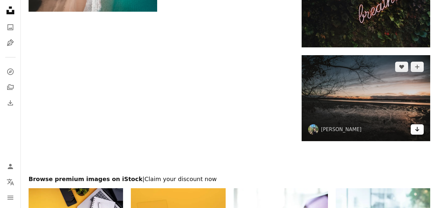
click at [418, 132] on icon "Arrow pointing down" at bounding box center [417, 129] width 5 height 8
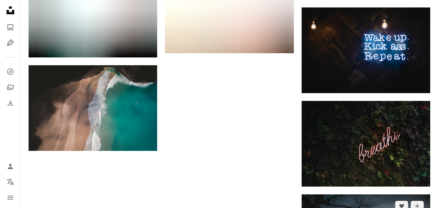
scroll to position [10453, 0]
